Goal: Transaction & Acquisition: Purchase product/service

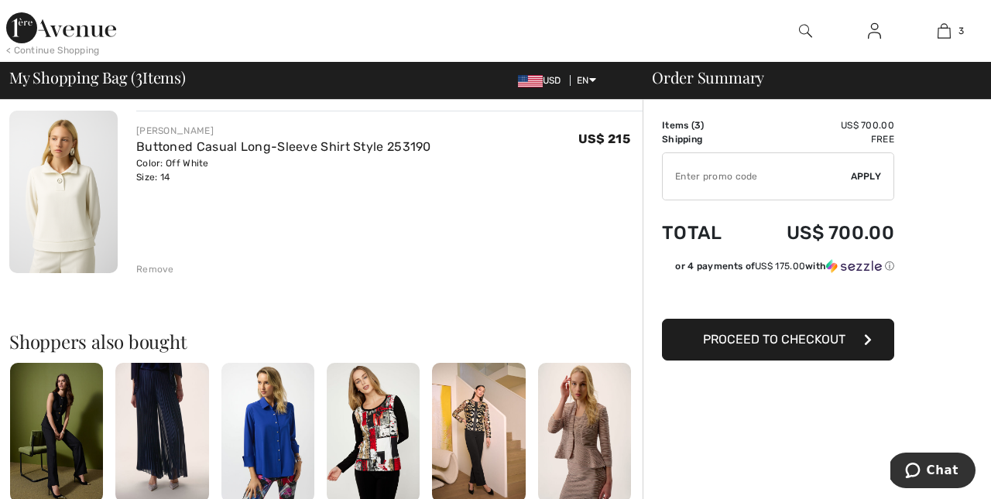
scroll to position [487, 0]
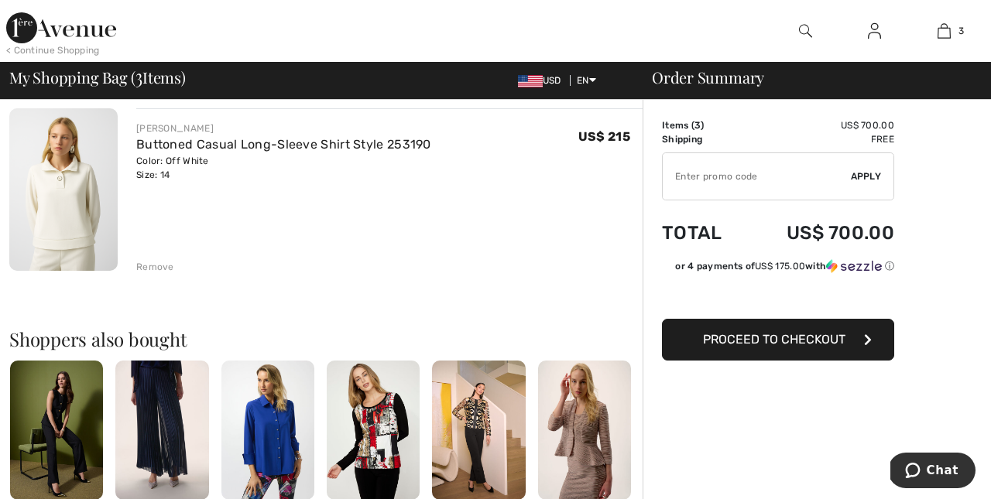
click at [164, 264] on div "Remove" at bounding box center [155, 267] width 38 height 14
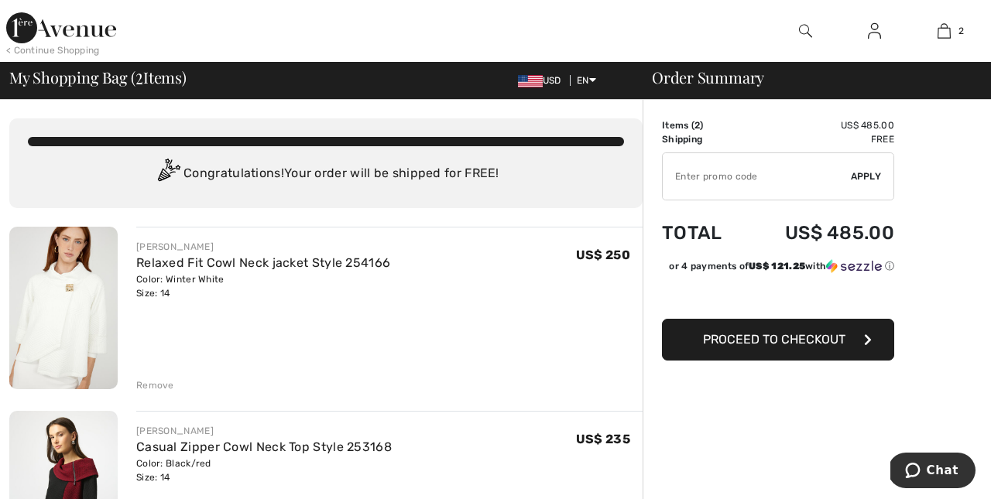
scroll to position [0, 0]
click at [74, 317] on img at bounding box center [63, 308] width 108 height 163
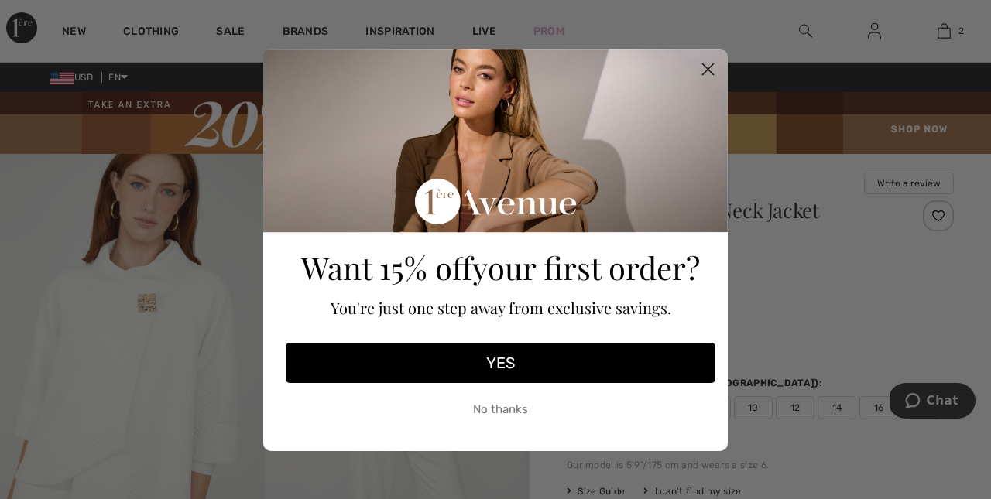
click at [710, 69] on circle "Close dialog" at bounding box center [708, 69] width 26 height 26
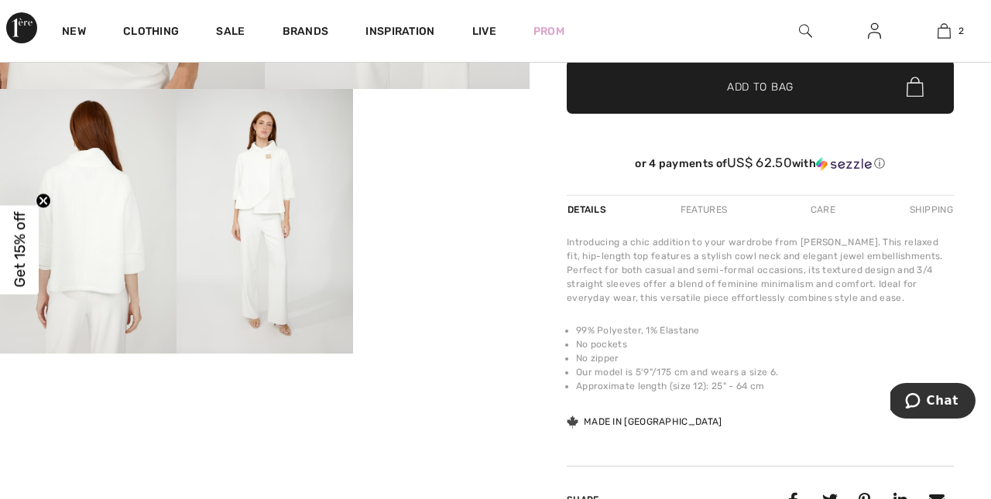
scroll to position [464, 0]
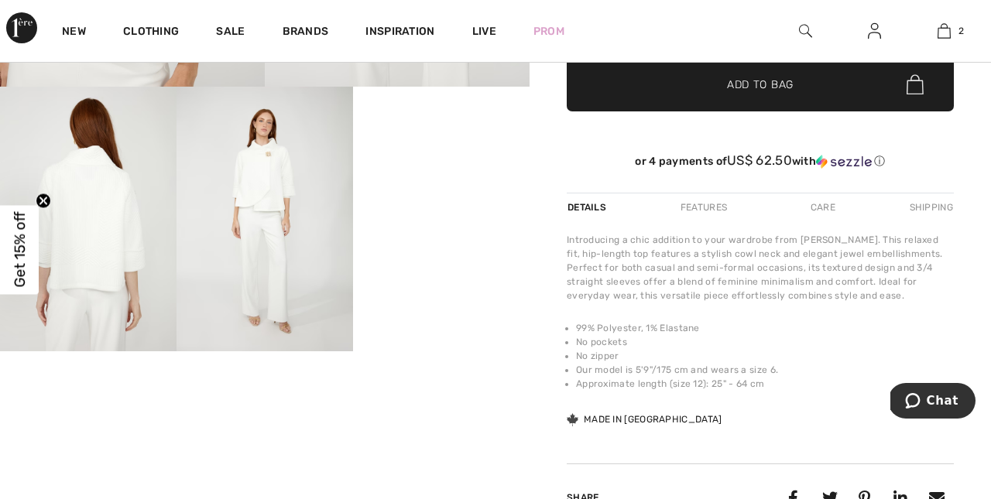
click at [272, 193] on img at bounding box center [264, 219] width 176 height 265
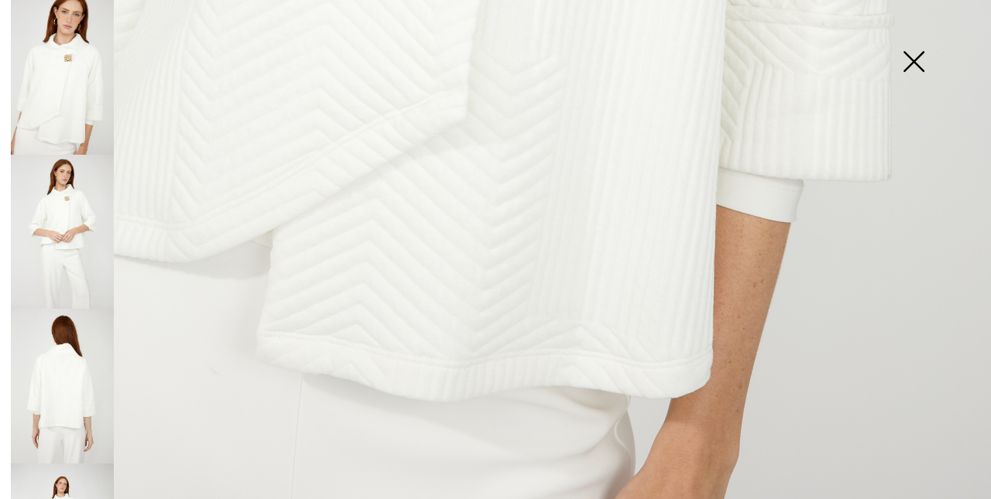
scroll to position [985, 0]
click at [75, 198] on img at bounding box center [62, 232] width 103 height 155
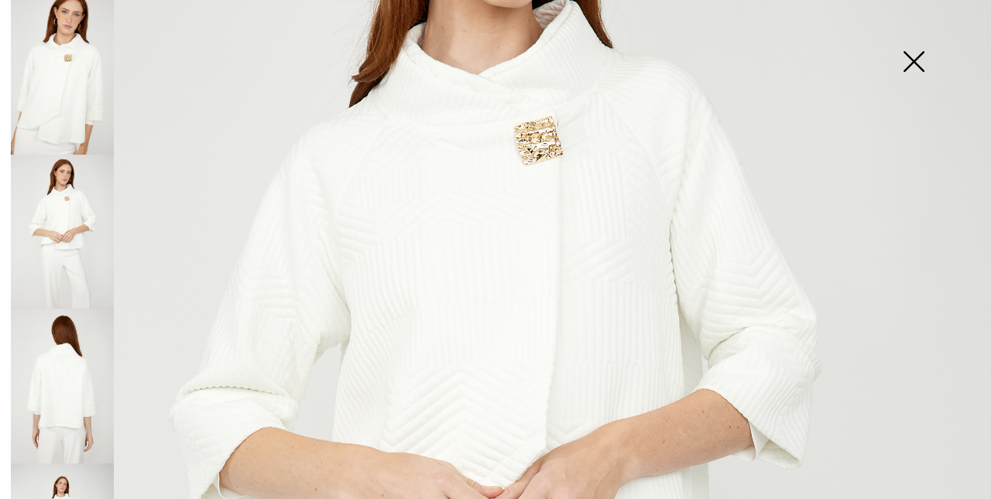
scroll to position [280, 0]
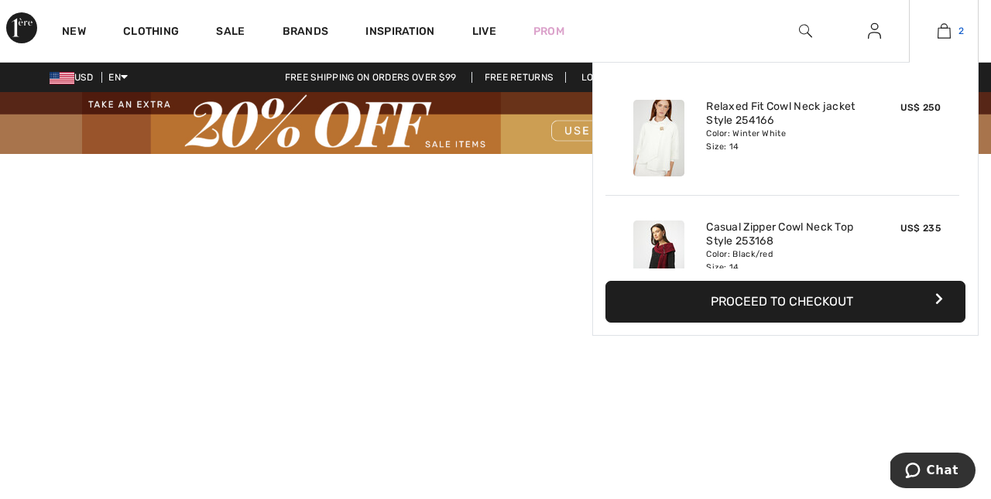
click at [943, 34] on img at bounding box center [943, 31] width 13 height 19
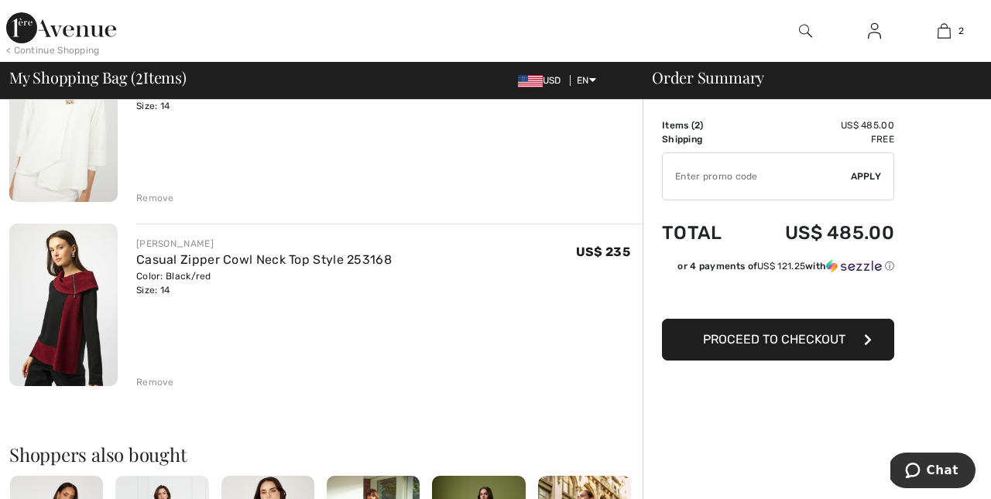
scroll to position [189, 0]
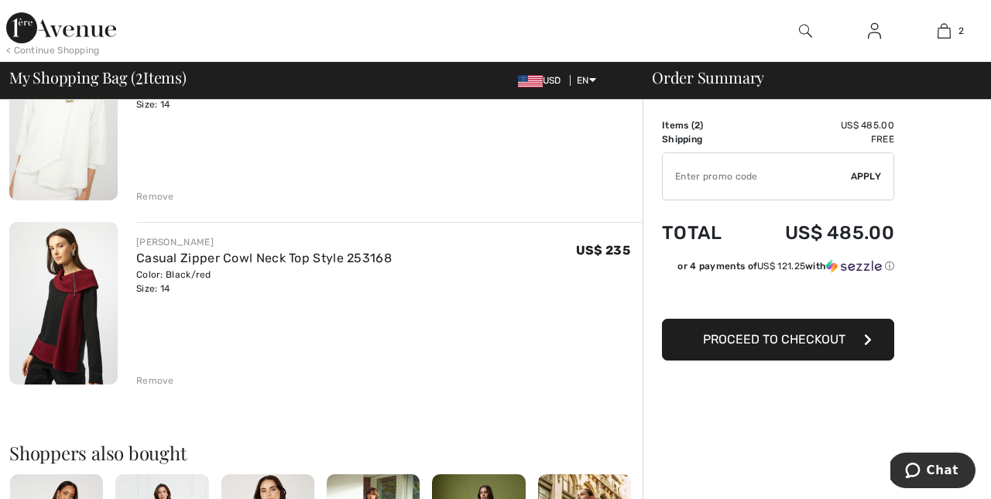
click at [59, 340] on img at bounding box center [63, 303] width 108 height 163
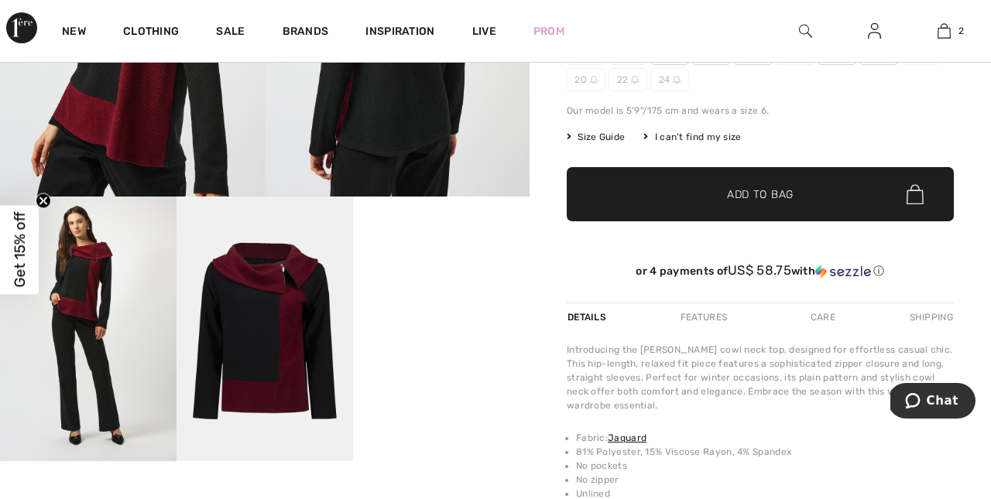
scroll to position [358, 0]
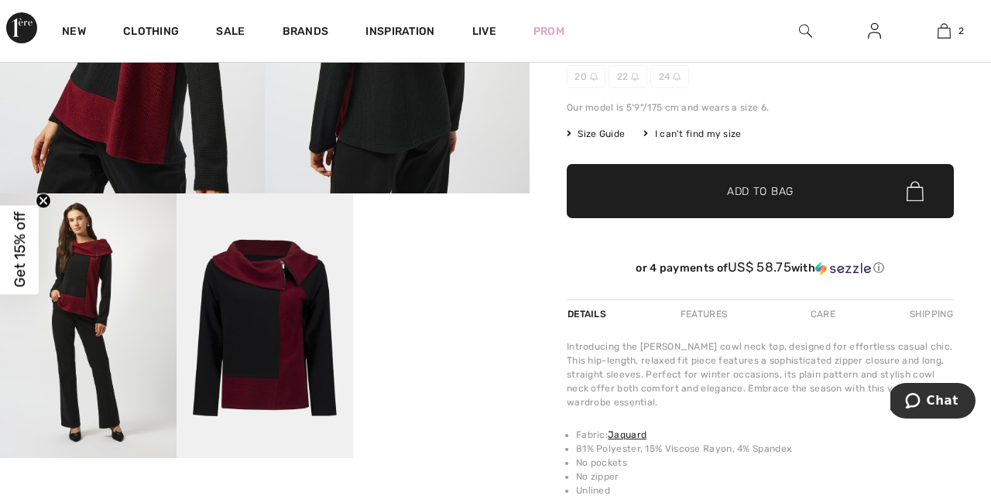
click at [285, 342] on img at bounding box center [264, 325] width 176 height 265
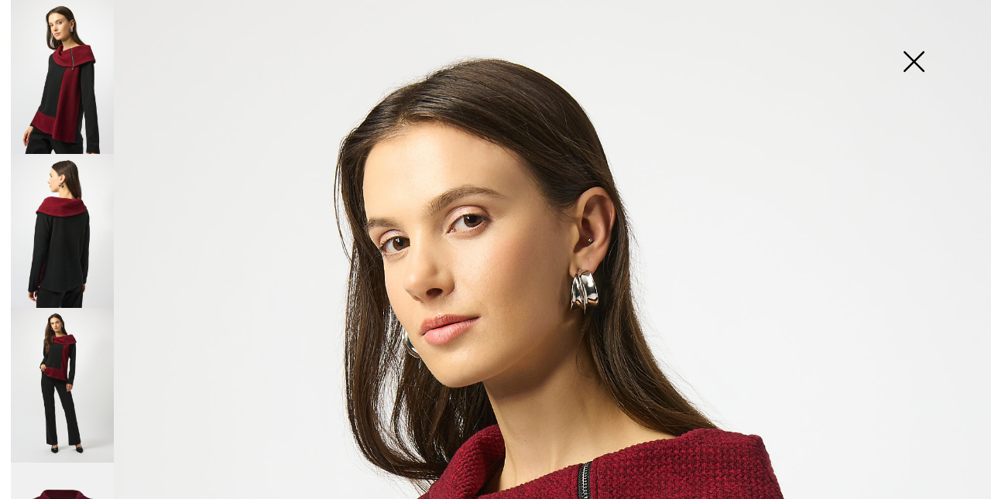
scroll to position [0, 0]
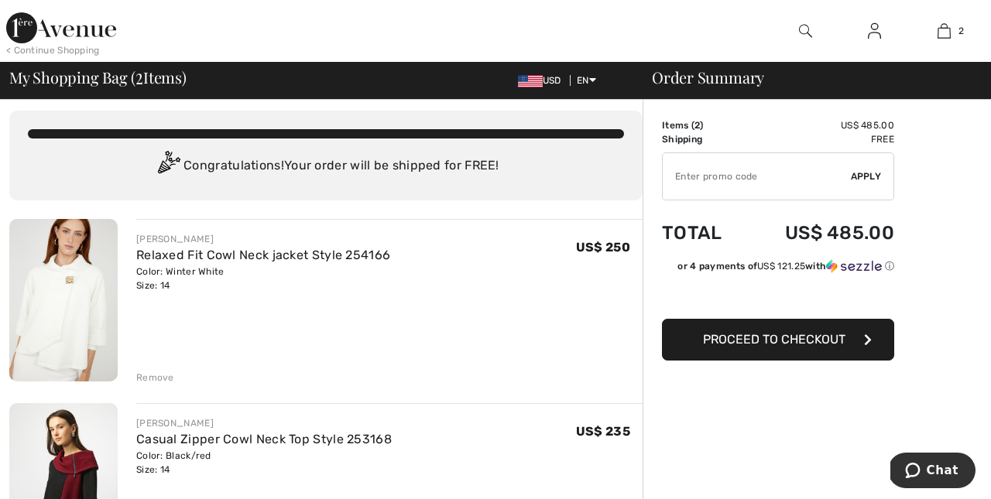
scroll to position [9, 0]
click at [693, 177] on input "TEXT" at bounding box center [756, 176] width 188 height 46
type input "GC005048869"
click at [868, 177] on span "Apply" at bounding box center [866, 176] width 31 height 14
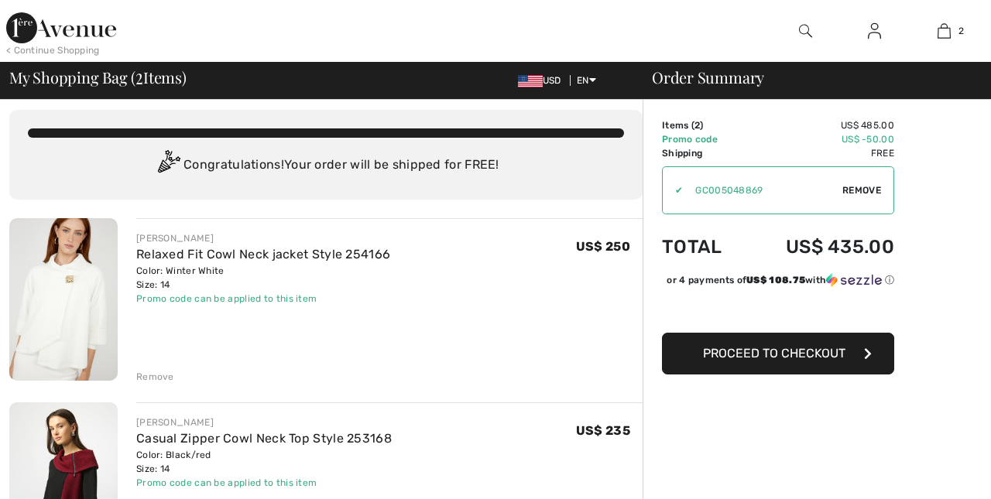
scroll to position [0, 0]
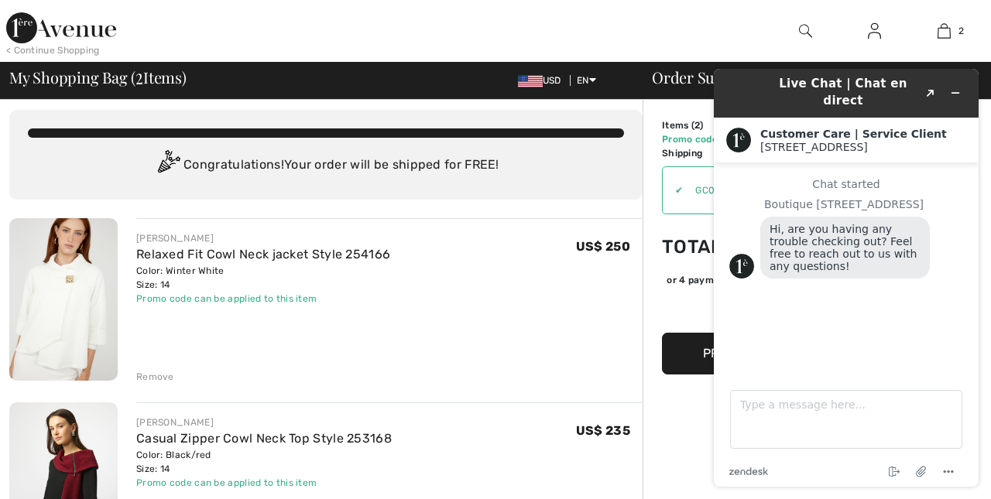
click at [762, 327] on div "Chat started Boutique 1ère Avenue Hi, are you having any trouble checking out? …" at bounding box center [846, 263] width 234 height 170
click at [669, 201] on div "✔ Apply Remove" at bounding box center [778, 190] width 232 height 48
click at [721, 163] on main "Chat started Boutique 1ère Avenue Hi, are you having any trouble checking out? …" at bounding box center [847, 268] width 253 height 210
click at [678, 200] on div "✔ Apply Remove" at bounding box center [778, 190] width 232 height 48
click at [739, 128] on img at bounding box center [738, 140] width 25 height 25
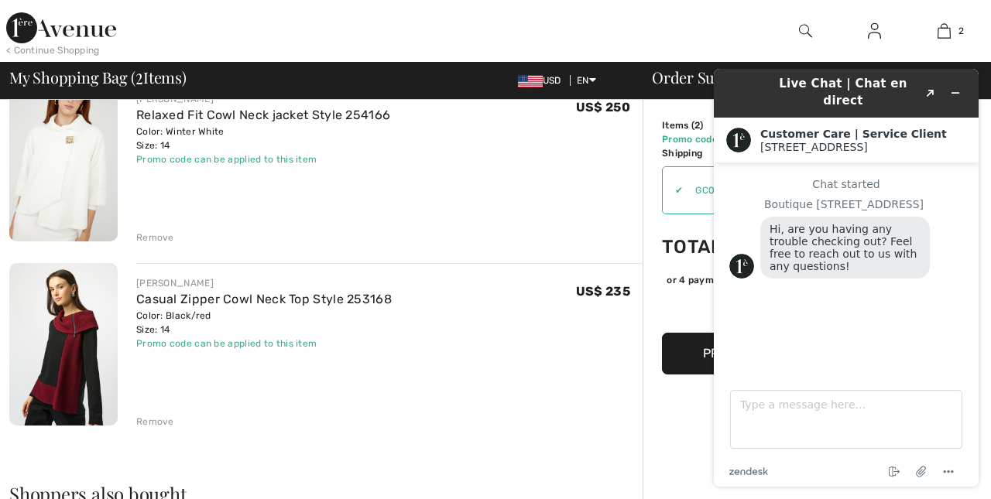
scroll to position [138, 0]
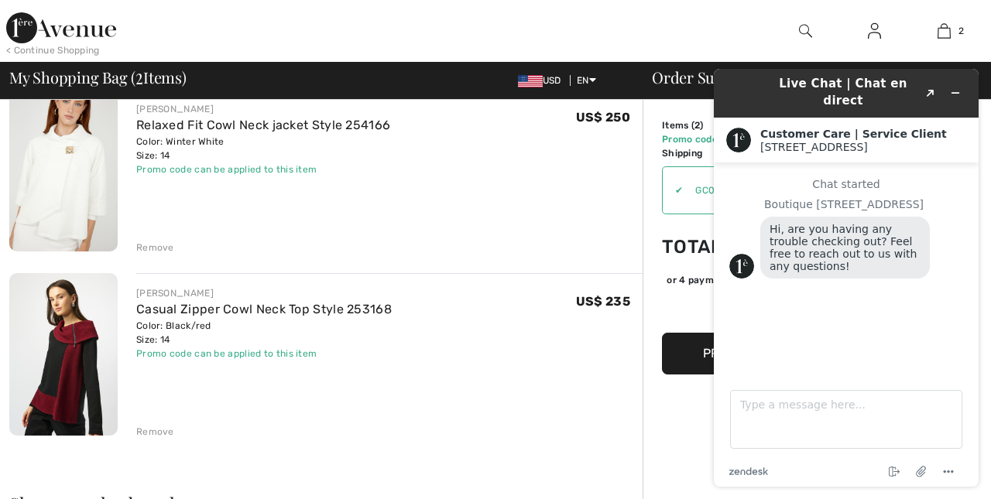
click at [821, 237] on span "Hi, are you having any trouble checking out? Feel free to reach out to us with …" at bounding box center [844, 248] width 151 height 50
click at [727, 118] on div "Customer Care | Service Client 1ère Avenue 1ère Avenue" at bounding box center [846, 140] width 265 height 45
click at [690, 139] on td "Promo code" at bounding box center [703, 139] width 83 height 14
click at [667, 250] on td "Total" at bounding box center [703, 247] width 83 height 53
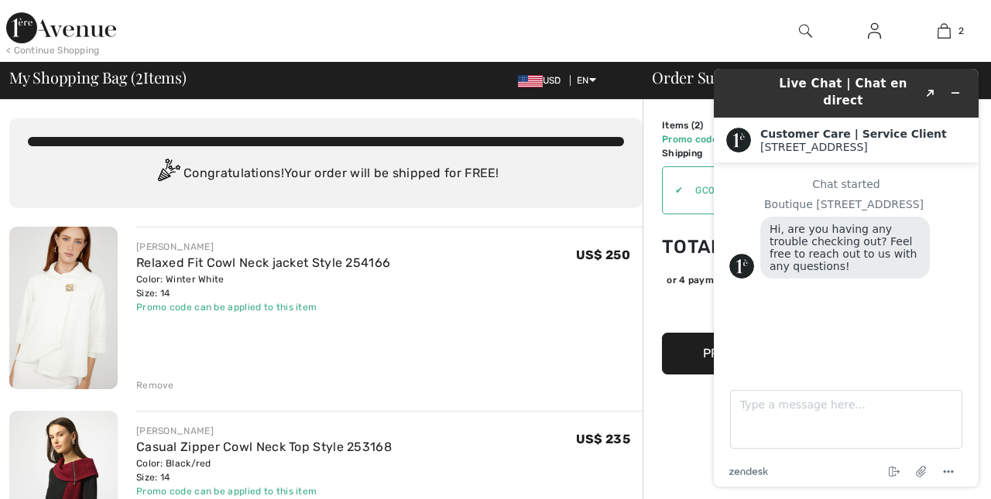
scroll to position [0, 0]
click at [744, 128] on img at bounding box center [738, 140] width 25 height 25
click at [741, 254] on img at bounding box center [741, 266] width 25 height 25
click at [673, 193] on div "✔" at bounding box center [672, 190] width 20 height 14
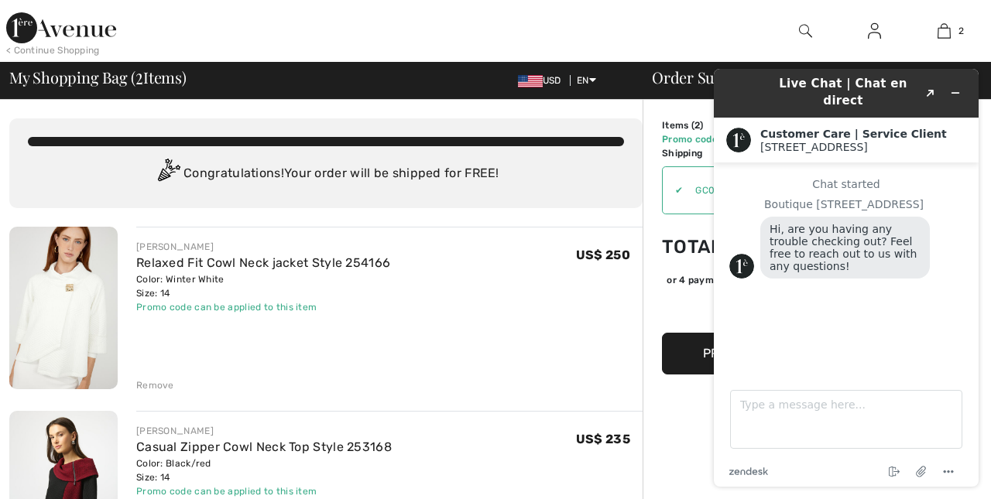
click at [675, 193] on div "✔" at bounding box center [672, 190] width 20 height 14
click at [669, 84] on div "Order Summary" at bounding box center [807, 77] width 348 height 15
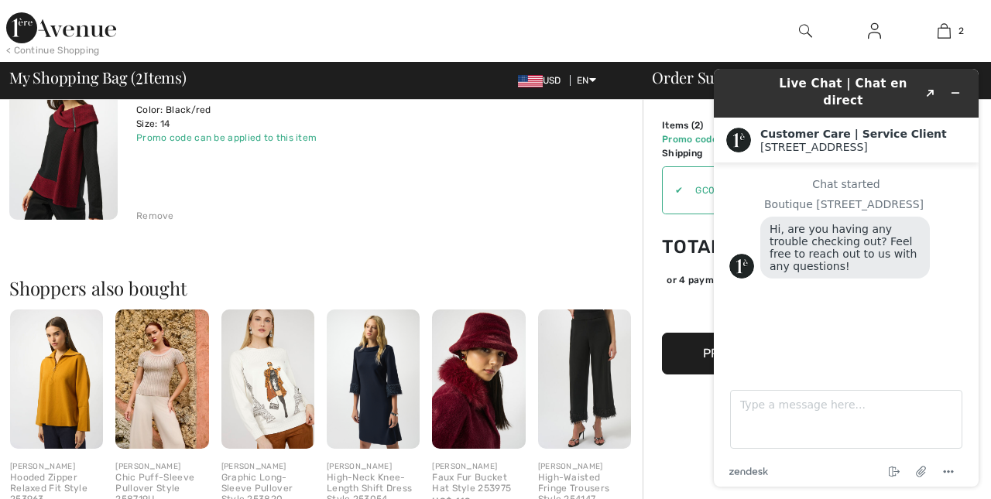
scroll to position [382, 0]
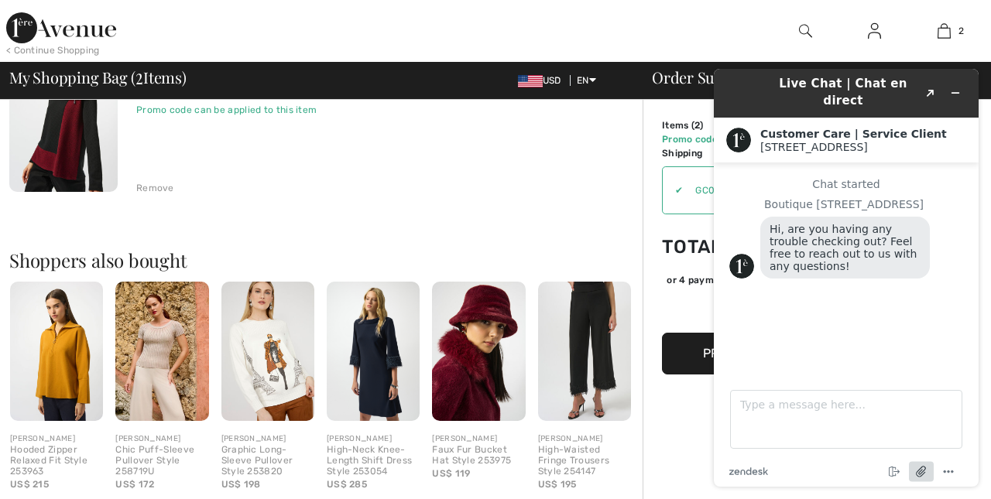
click at [925, 471] on icon "Attach file" at bounding box center [921, 471] width 29 height 29
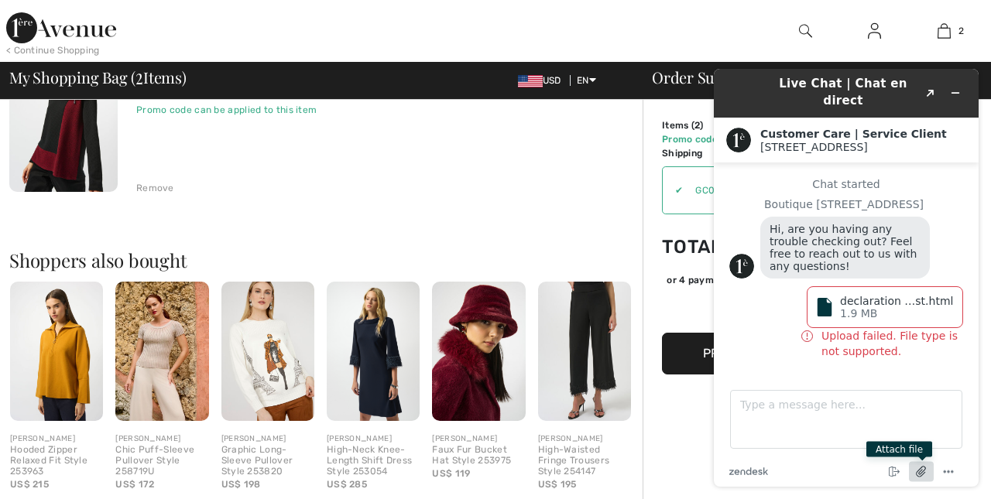
scroll to position [5, 0]
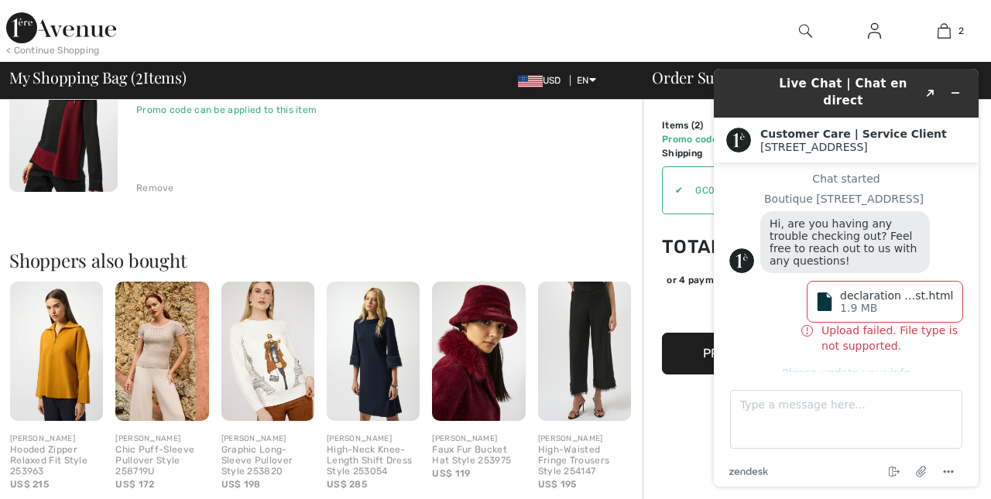
click at [699, 125] on span "2" at bounding box center [696, 125] width 5 height 11
click at [736, 128] on img at bounding box center [738, 140] width 25 height 25
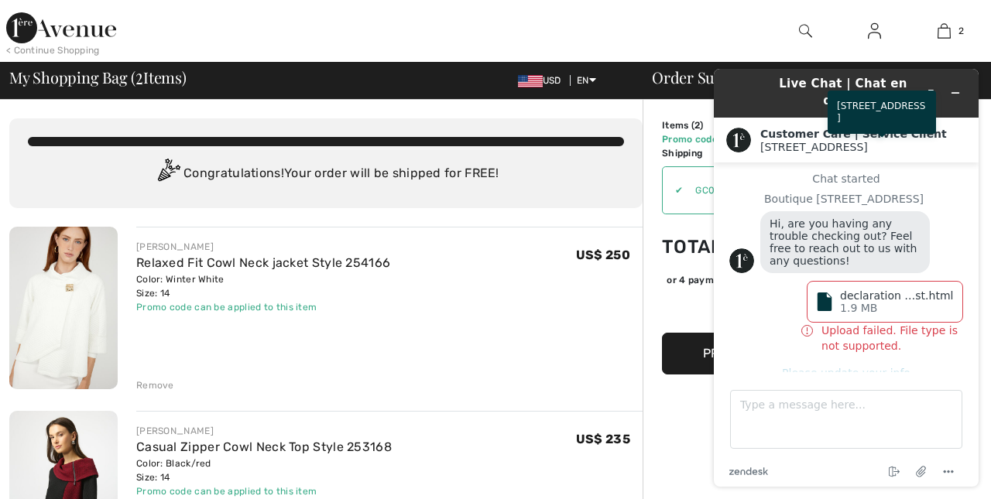
scroll to position [0, 0]
click at [971, 98] on header "Live Chat | Chat en direct Created with Sketch." at bounding box center [846, 93] width 265 height 49
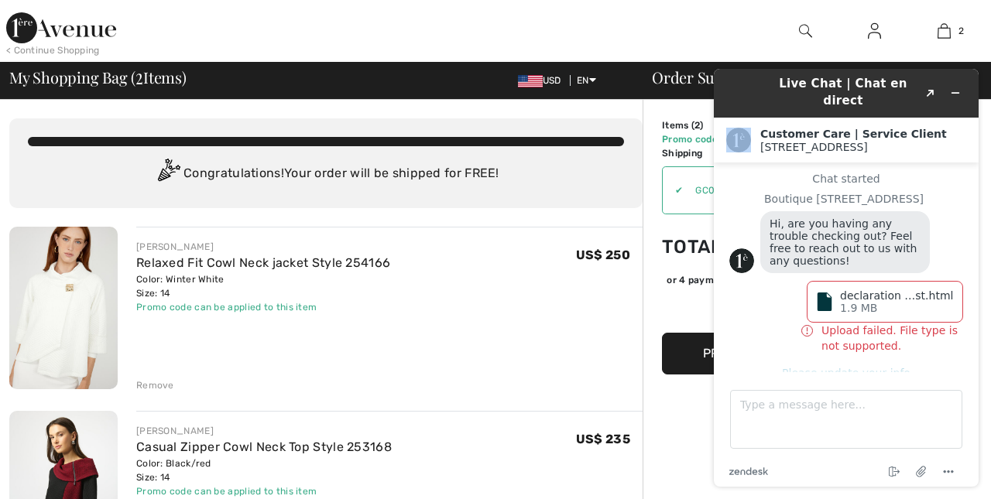
click at [971, 98] on header "Live Chat | Chat en direct Created with Sketch." at bounding box center [846, 93] width 265 height 49
click at [810, 367] on button "Please update your info" at bounding box center [846, 373] width 234 height 12
click at [730, 118] on div "Customer Care | Service Client 1ère Avenue 1ère Avenue" at bounding box center [846, 140] width 265 height 45
click at [699, 362] on button "Proceed to Checkout" at bounding box center [778, 354] width 232 height 42
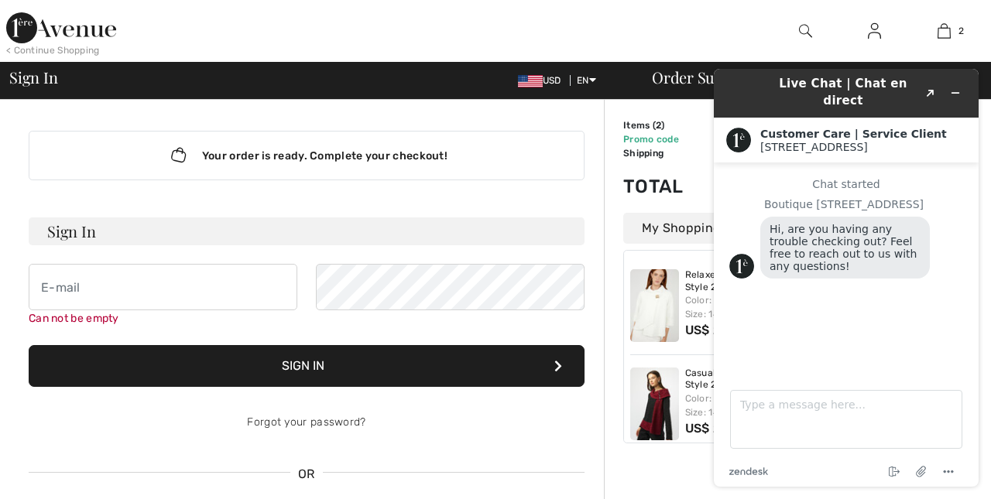
click at [691, 302] on div "Color: Winter White Size: 14" at bounding box center [767, 307] width 164 height 28
click at [929, 90] on icon "Created with Sketch." at bounding box center [930, 94] width 9 height 8
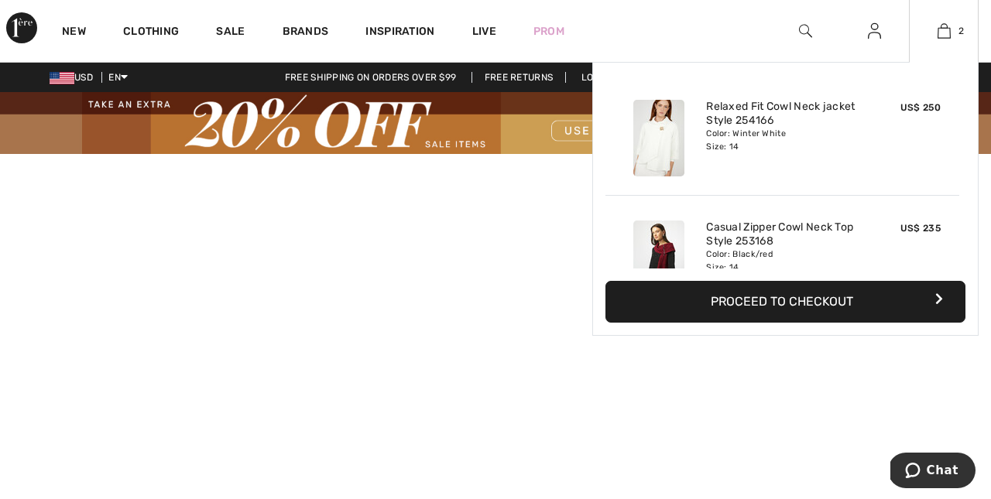
click at [759, 286] on button "Proceed to Checkout" at bounding box center [785, 302] width 360 height 42
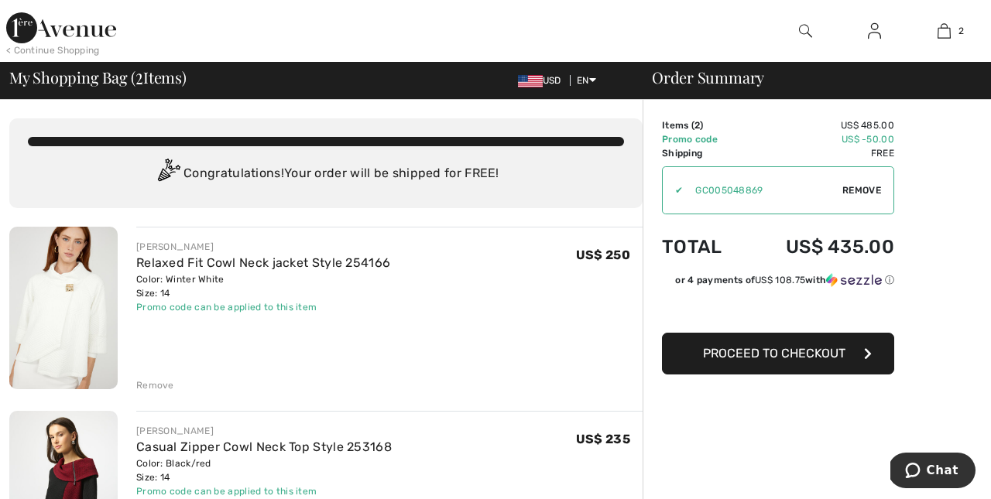
click at [166, 387] on div "Remove" at bounding box center [155, 385] width 38 height 14
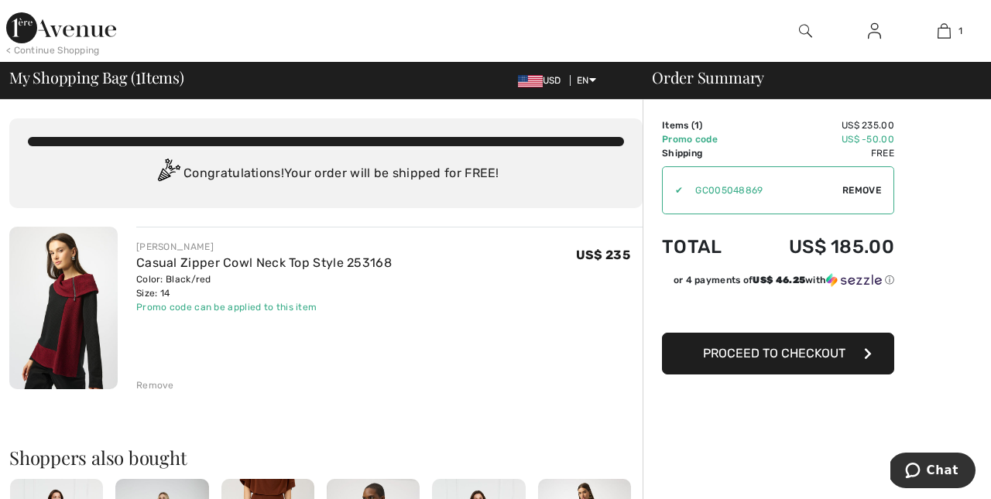
click at [772, 356] on span "Proceed to Checkout" at bounding box center [774, 353] width 142 height 15
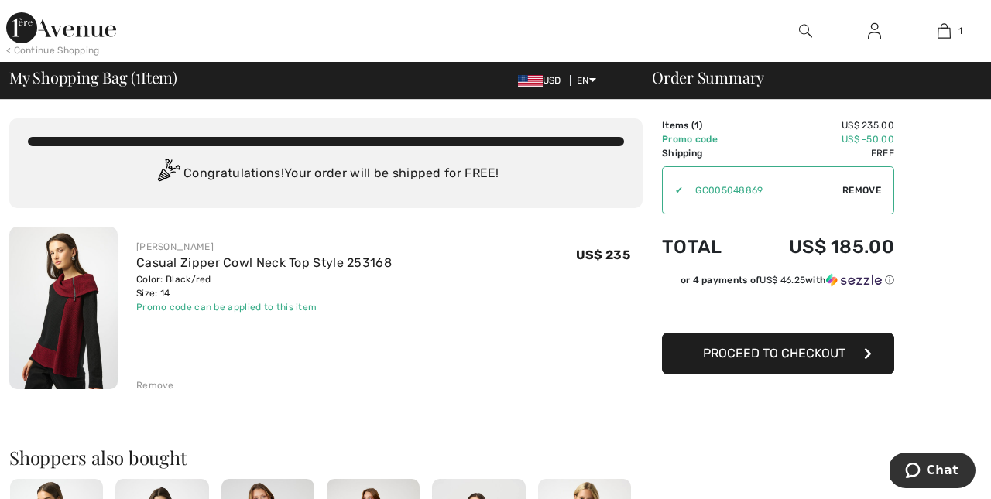
click at [781, 356] on span "Proceed to Checkout" at bounding box center [774, 353] width 142 height 15
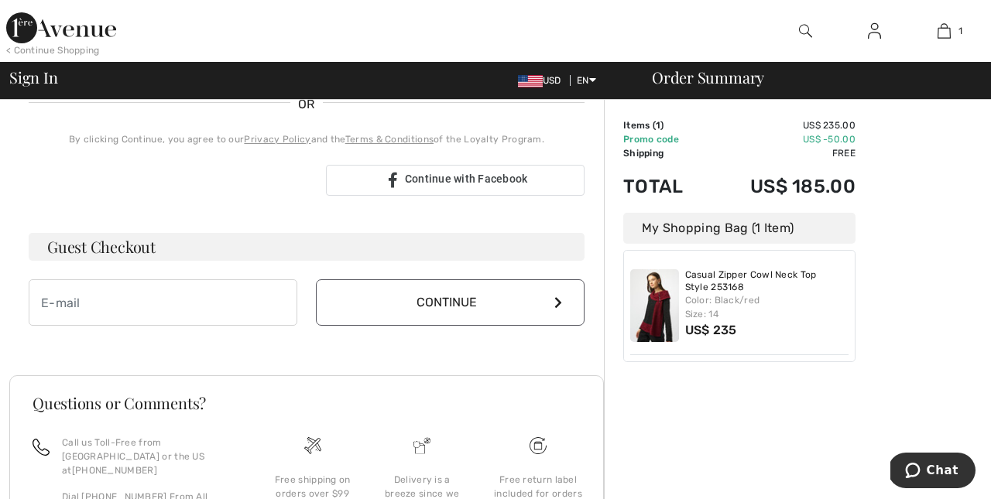
scroll to position [361, 0]
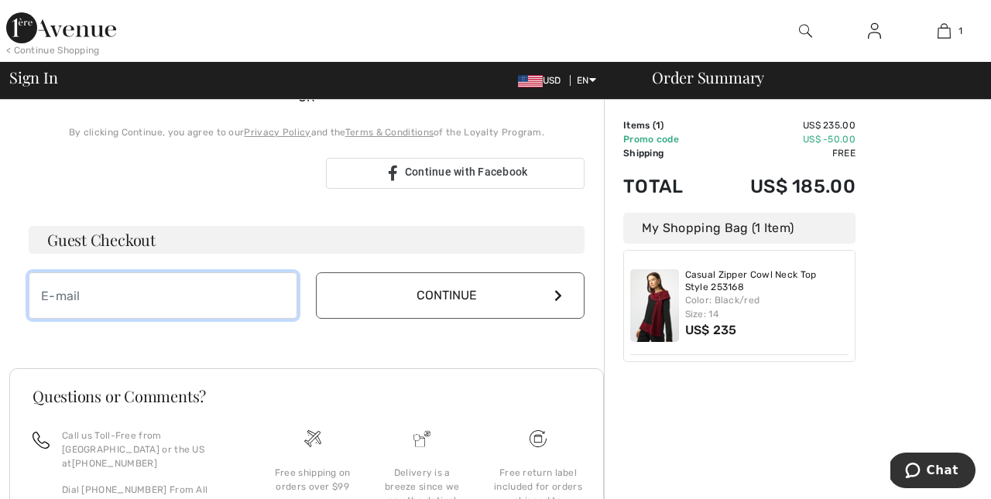
click at [174, 293] on input "email" at bounding box center [163, 295] width 269 height 46
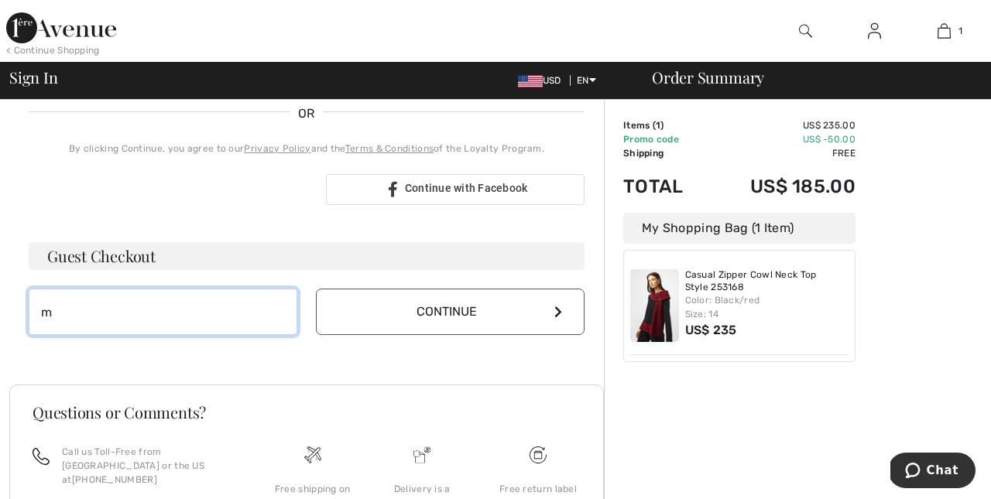
scroll to position [367, 0]
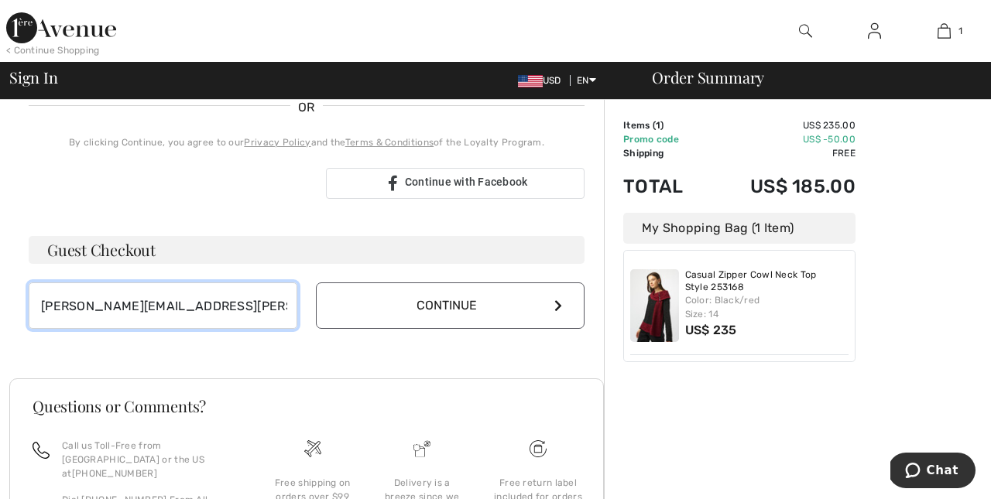
type input "[PERSON_NAME][EMAIL_ADDRESS][PERSON_NAME][DOMAIN_NAME]"
click at [554, 303] on icon at bounding box center [558, 306] width 8 height 12
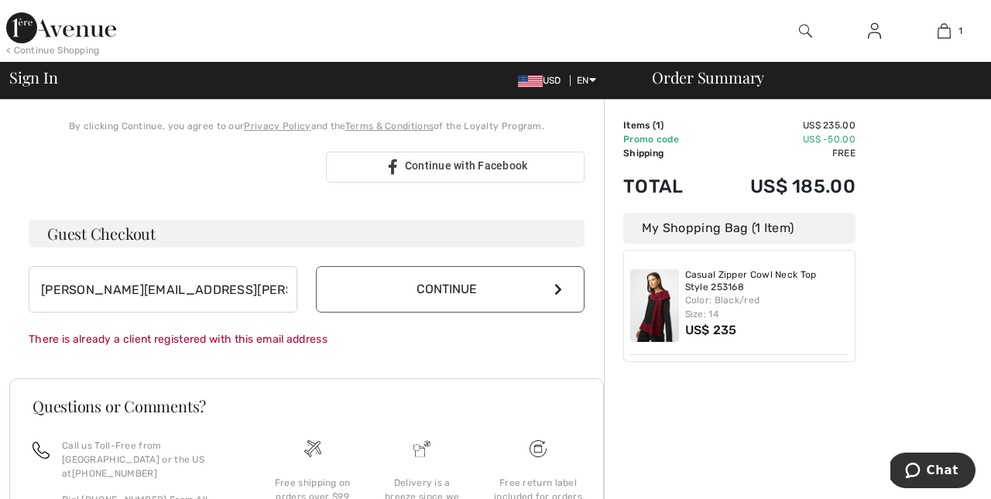
click at [560, 286] on icon at bounding box center [558, 289] width 8 height 12
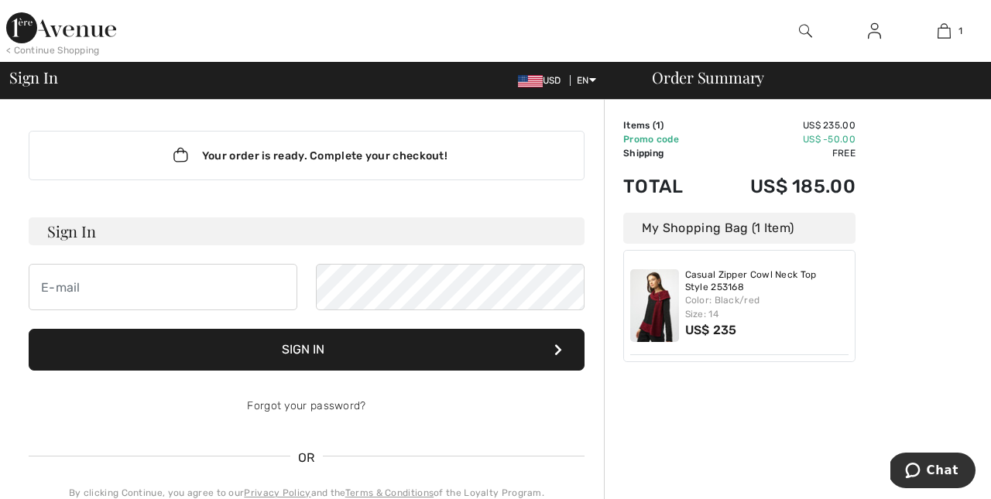
scroll to position [0, 0]
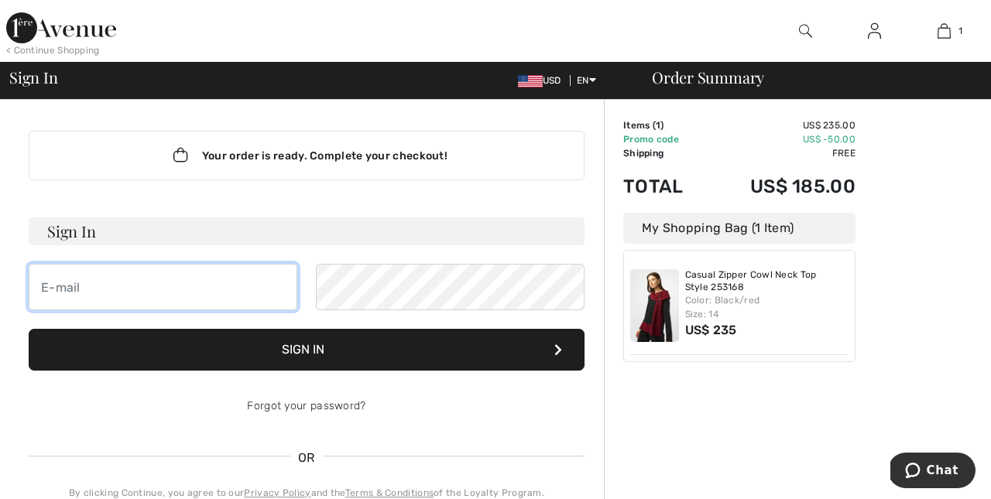
click at [152, 272] on input "email" at bounding box center [163, 287] width 269 height 46
type input "maryjane@damato.com"
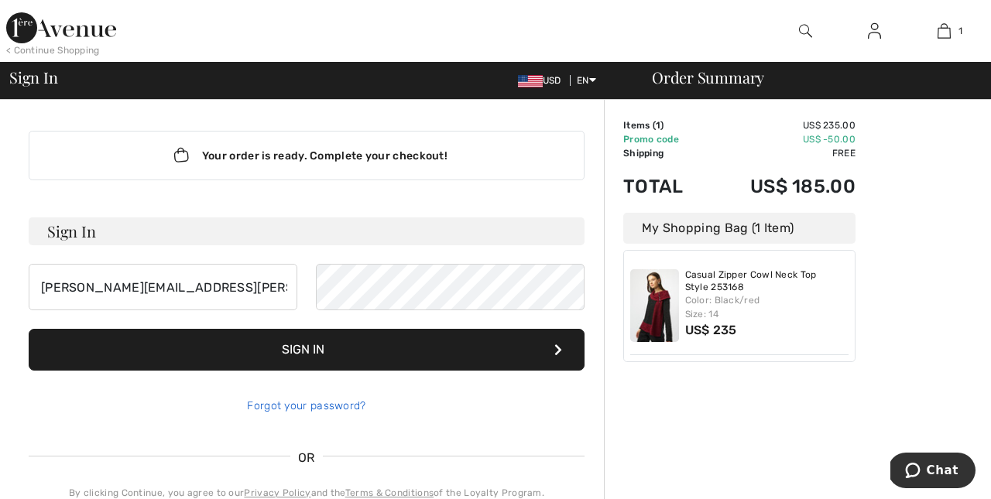
click at [337, 404] on link "Forgot your password?" at bounding box center [306, 405] width 118 height 13
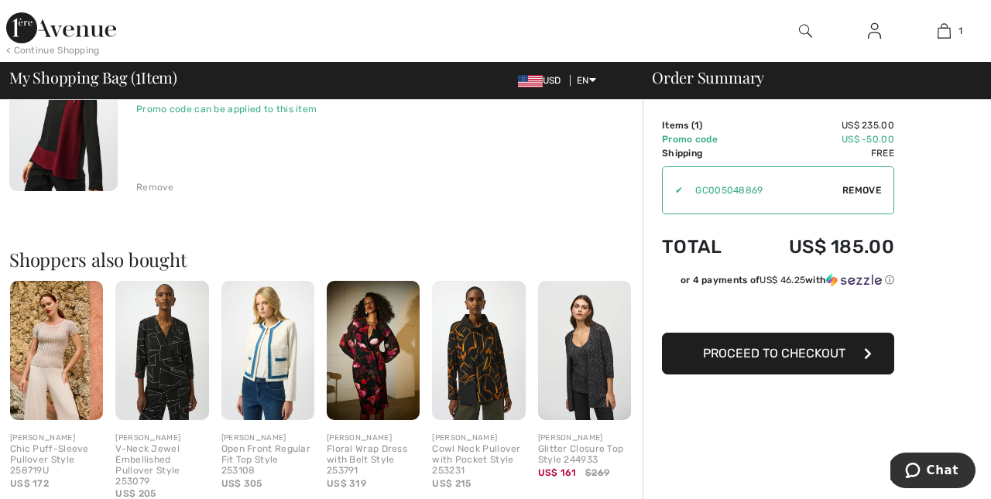
scroll to position [200, 0]
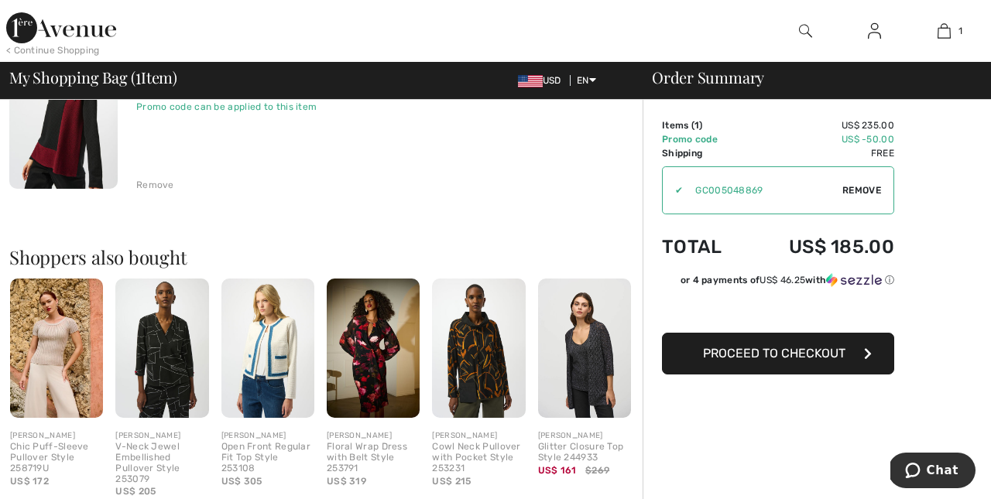
click at [755, 358] on span "Proceed to Checkout" at bounding box center [774, 353] width 142 height 15
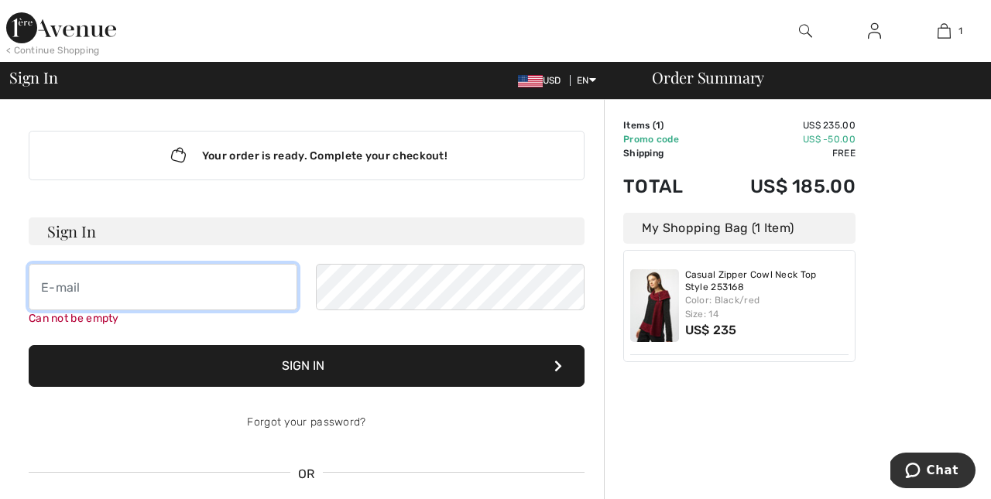
click at [77, 293] on input "email" at bounding box center [163, 287] width 269 height 46
type input "[PERSON_NAME][EMAIL_ADDRESS][PERSON_NAME][DOMAIN_NAME]"
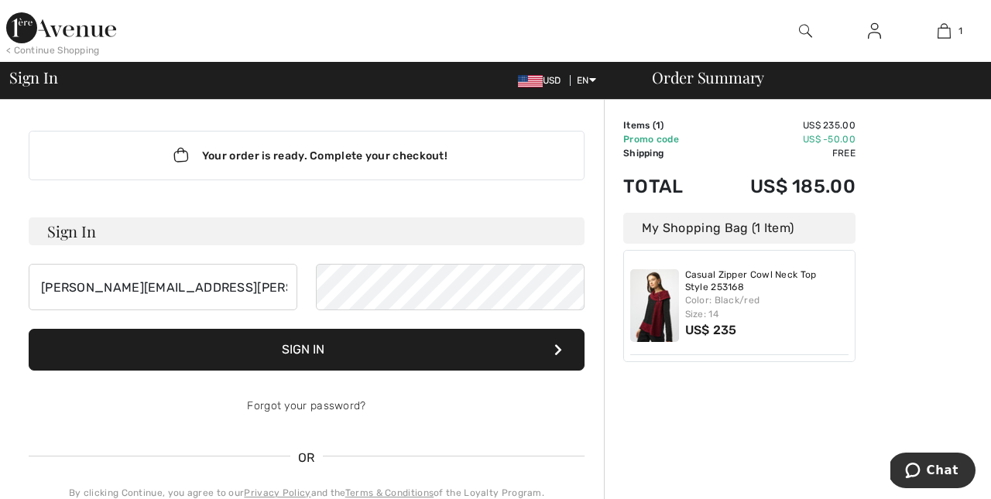
click at [313, 348] on button "Sign In" at bounding box center [307, 350] width 556 height 42
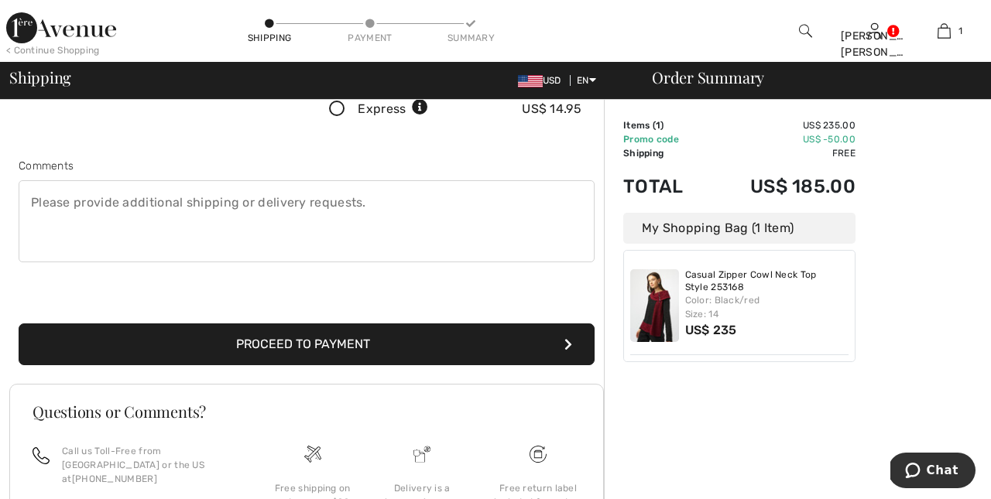
scroll to position [376, 0]
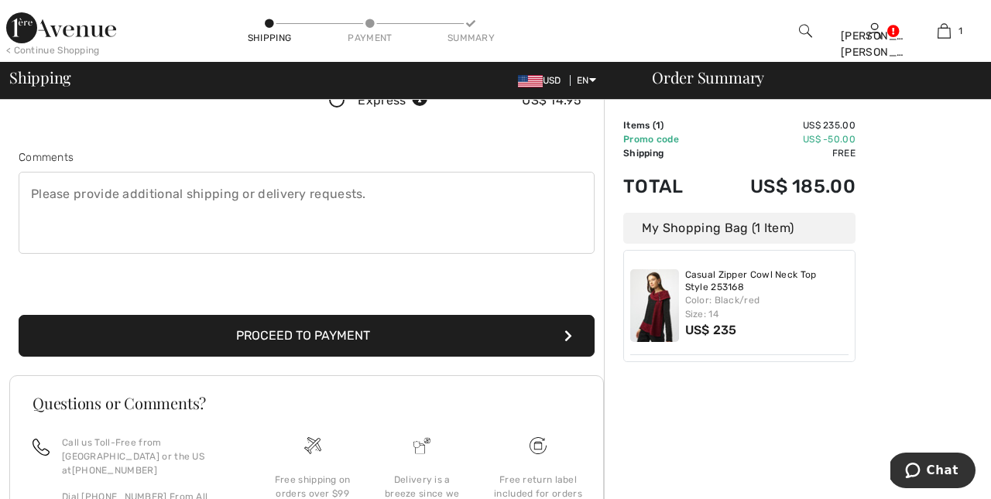
click at [368, 332] on button "Proceed to Payment" at bounding box center [307, 336] width 576 height 42
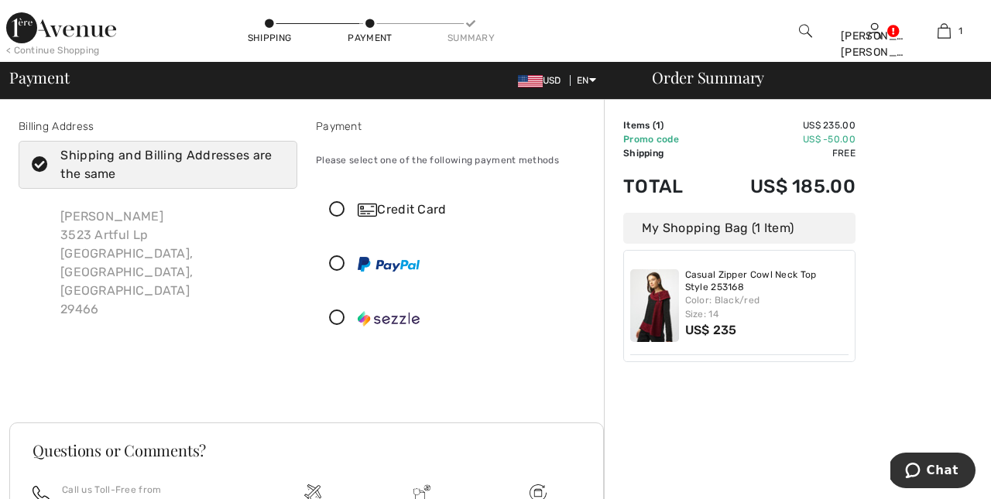
click at [337, 207] on icon at bounding box center [337, 210] width 41 height 16
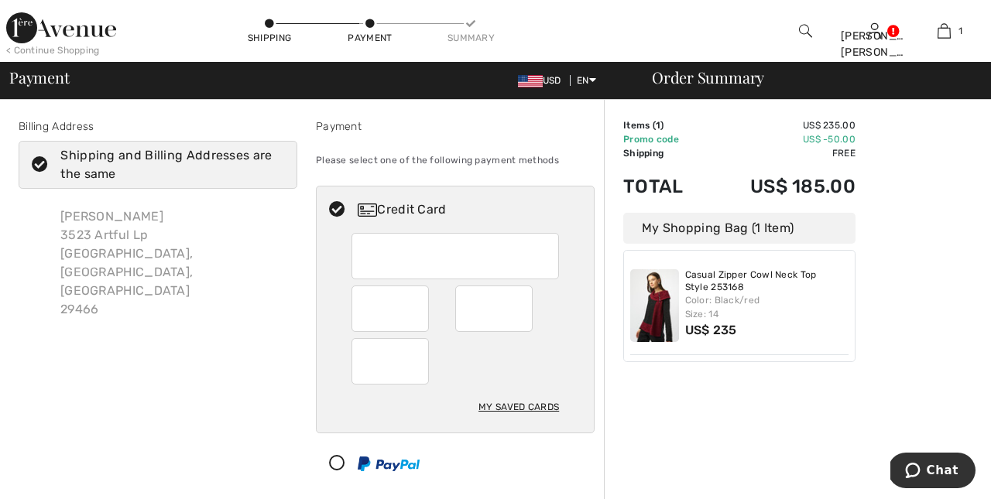
click at [512, 404] on div "My Saved Cards" at bounding box center [518, 407] width 80 height 26
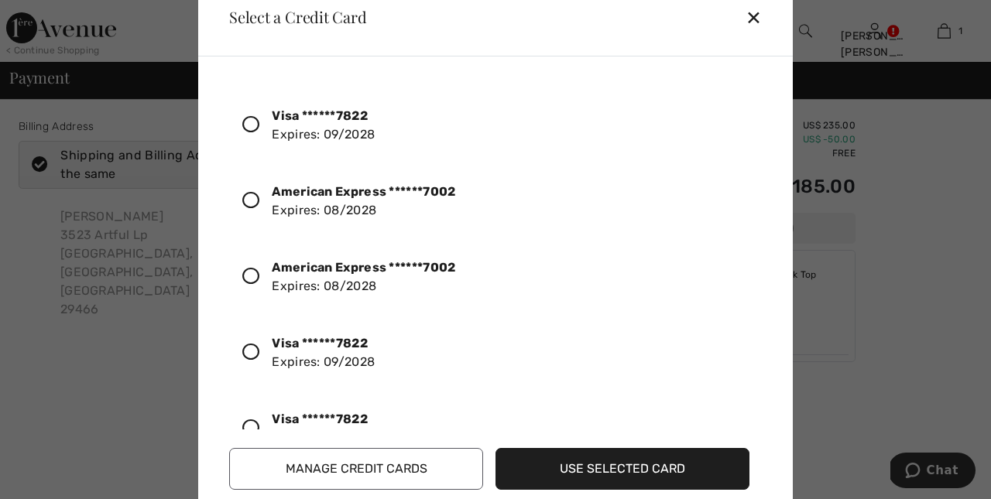
click at [751, 14] on div "✕" at bounding box center [759, 17] width 29 height 33
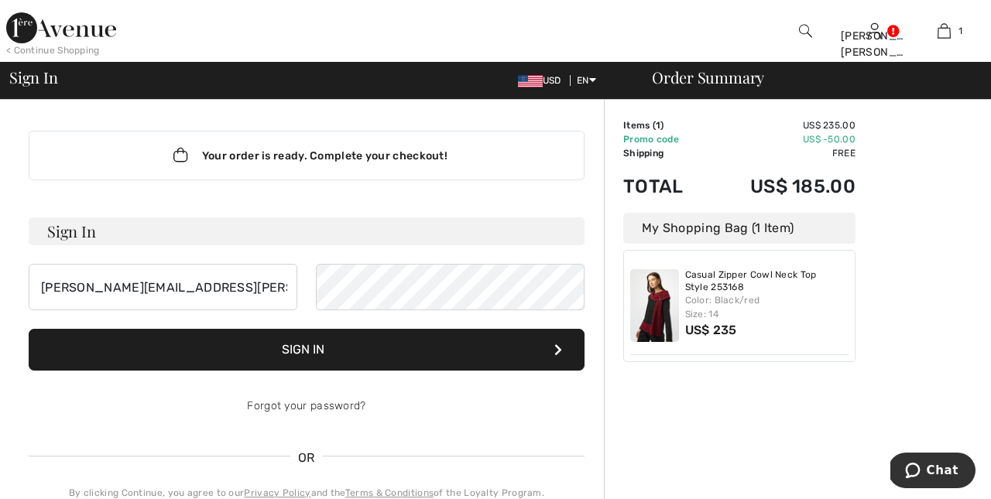
click at [388, 349] on button "Sign In" at bounding box center [307, 350] width 556 height 42
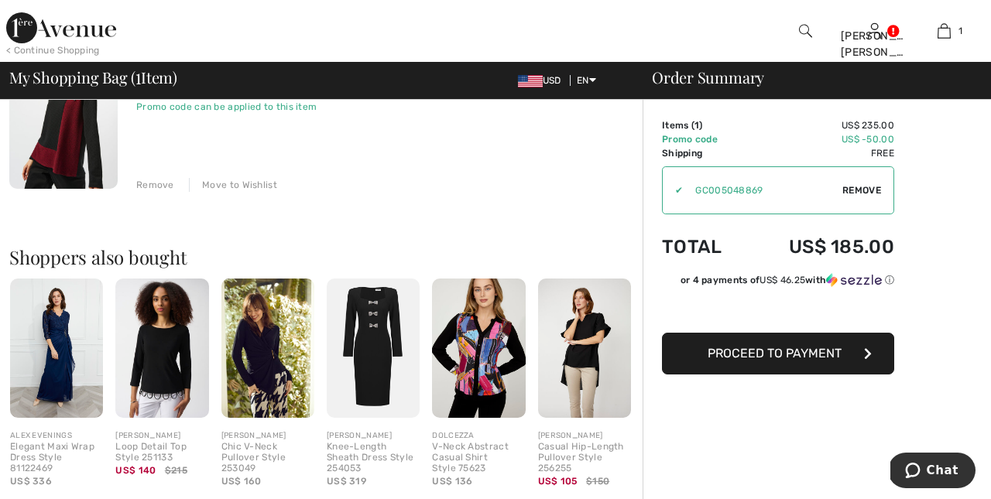
click at [724, 353] on span "Proceed to Payment" at bounding box center [774, 353] width 134 height 15
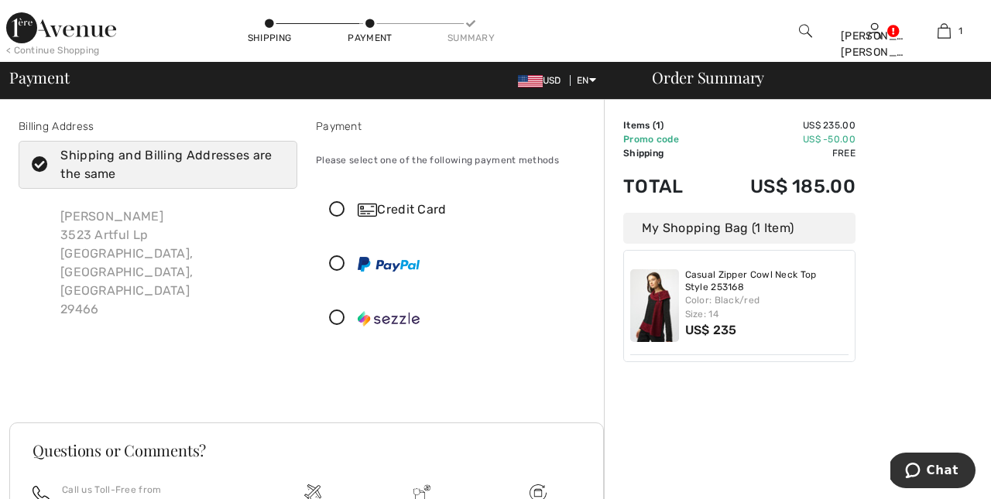
click at [334, 207] on icon at bounding box center [337, 210] width 41 height 16
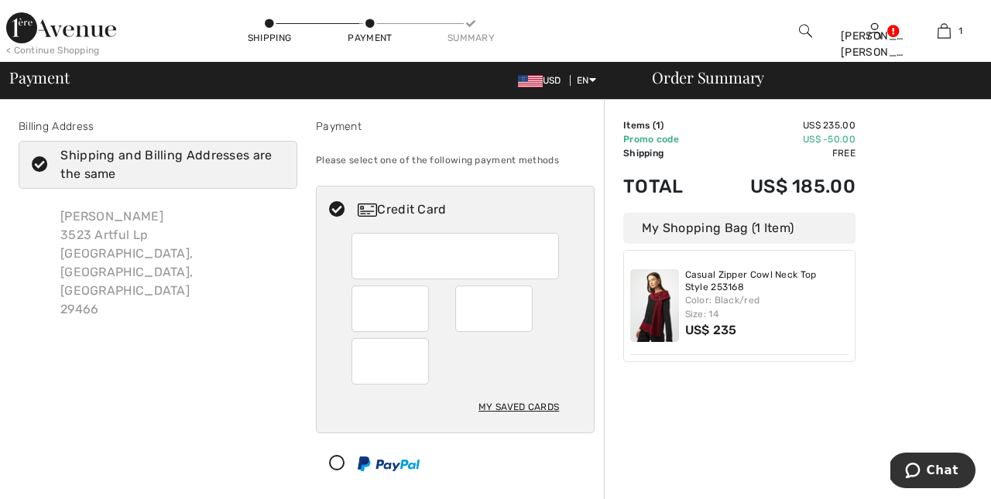
drag, startPoint x: 360, startPoint y: 302, endPoint x: 423, endPoint y: 365, distance: 89.8
click at [423, 365] on div at bounding box center [389, 361] width 77 height 46
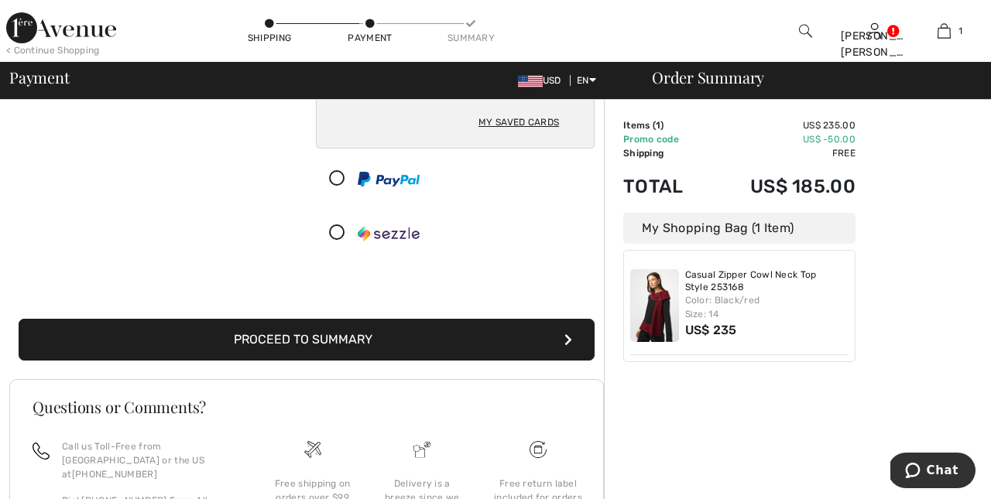
scroll to position [286, 0]
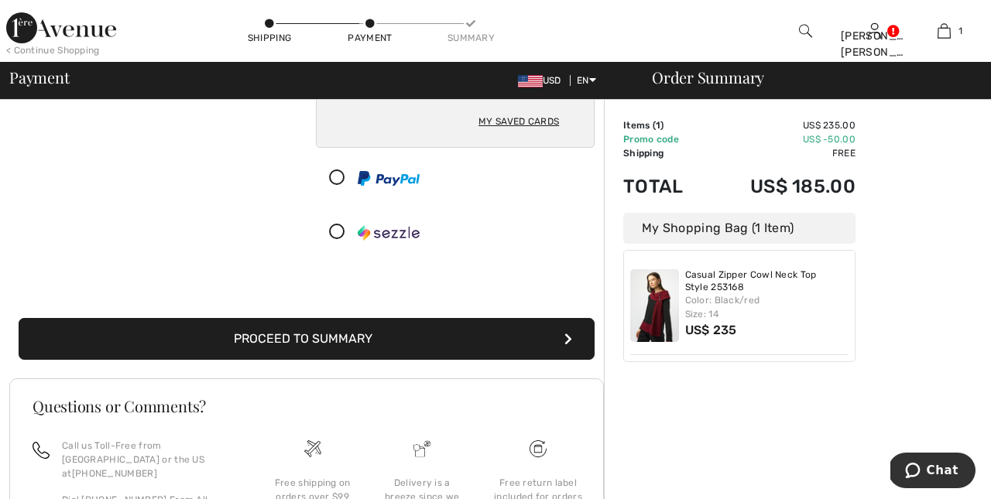
click at [359, 331] on button "Proceed to Summary" at bounding box center [307, 339] width 576 height 42
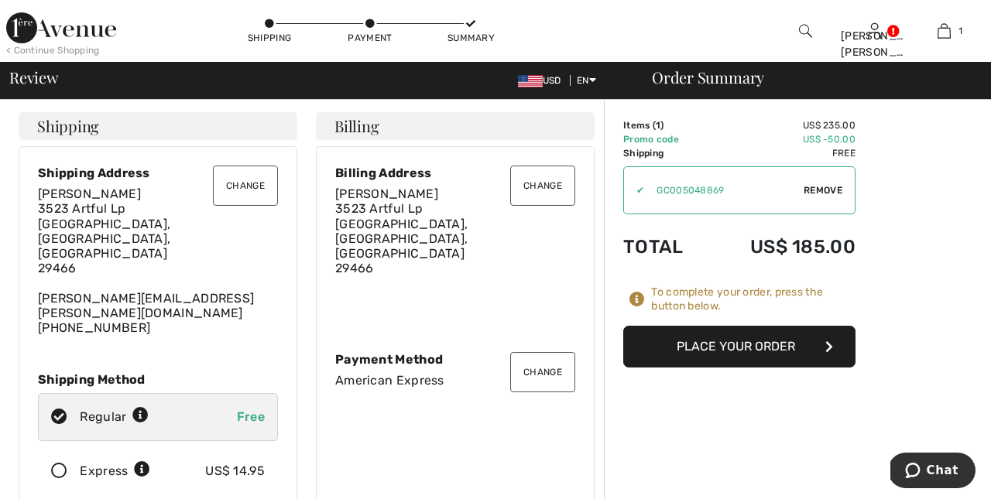
click at [729, 344] on button "Place Your Order" at bounding box center [739, 347] width 232 height 42
